Goal: Task Accomplishment & Management: Manage account settings

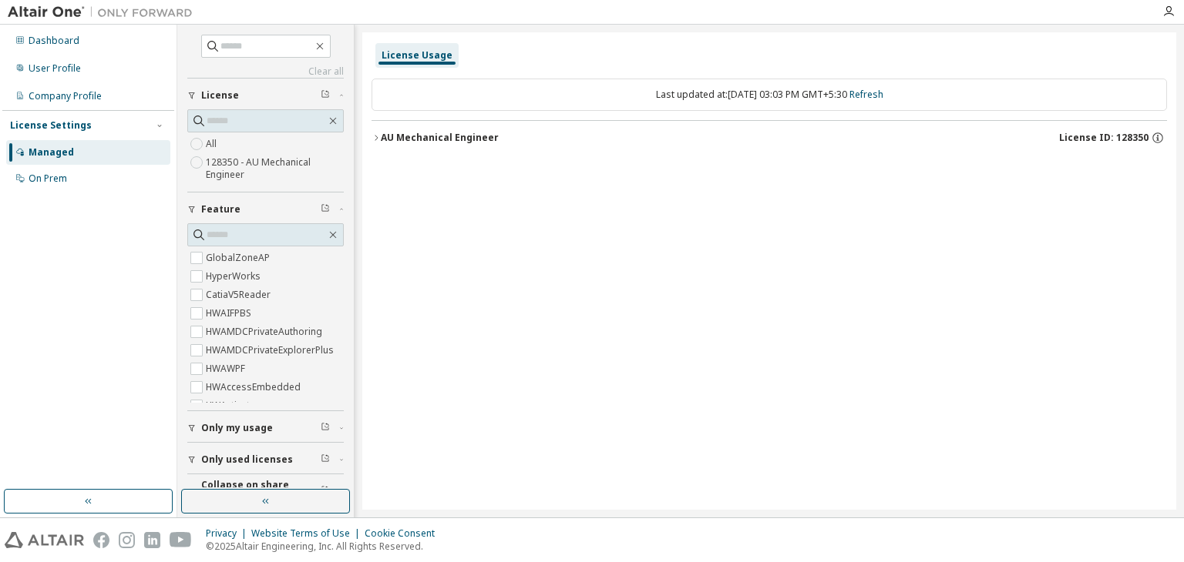
click at [374, 143] on button "AU Mechanical Engineer License ID: 128350" at bounding box center [768, 138] width 795 height 34
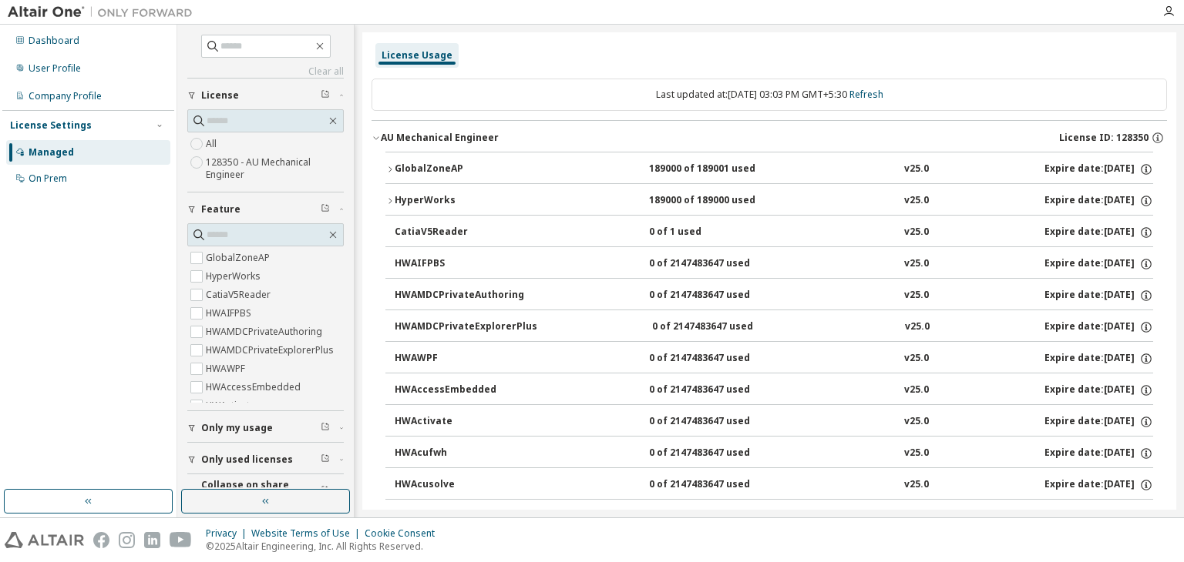
click at [391, 168] on icon "button" at bounding box center [389, 168] width 3 height 5
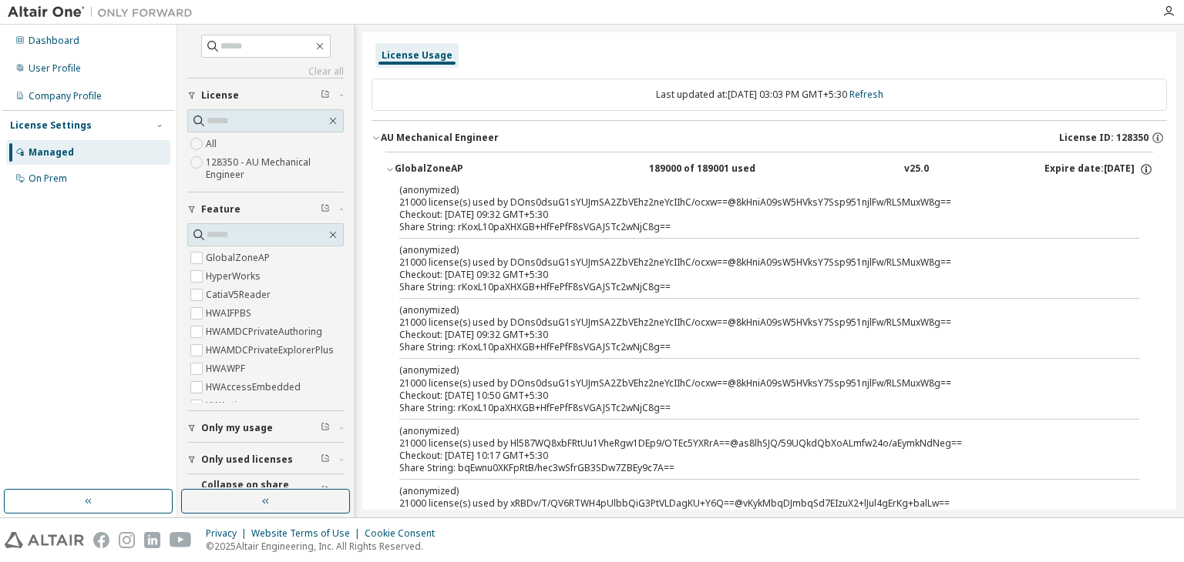
scroll to position [77, 0]
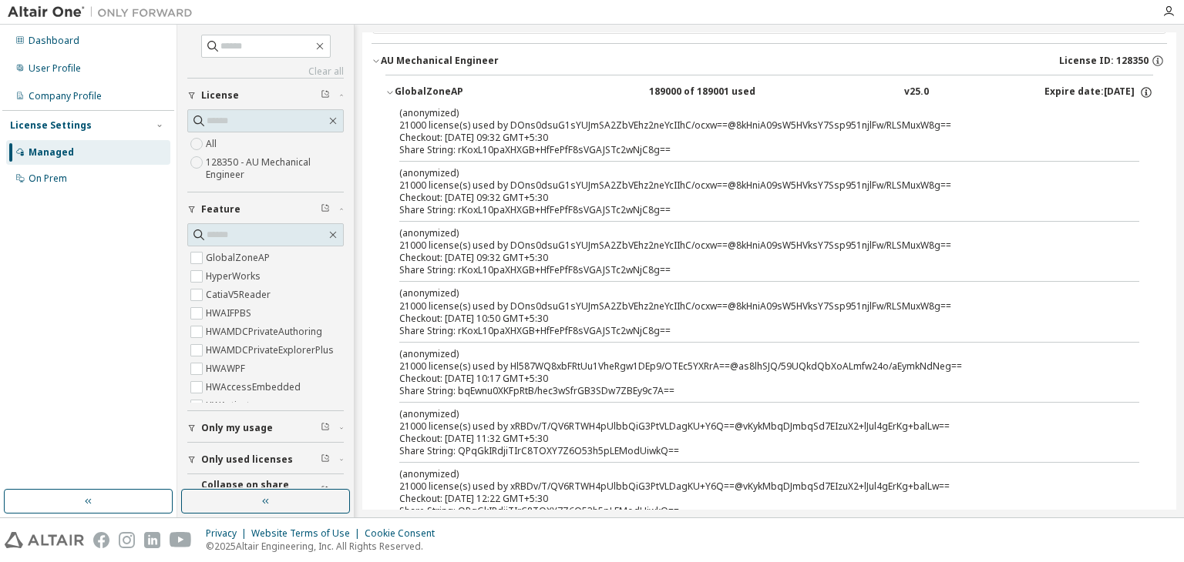
click at [394, 90] on icon "button" at bounding box center [389, 92] width 9 height 9
